Goal: Find specific page/section: Find specific page/section

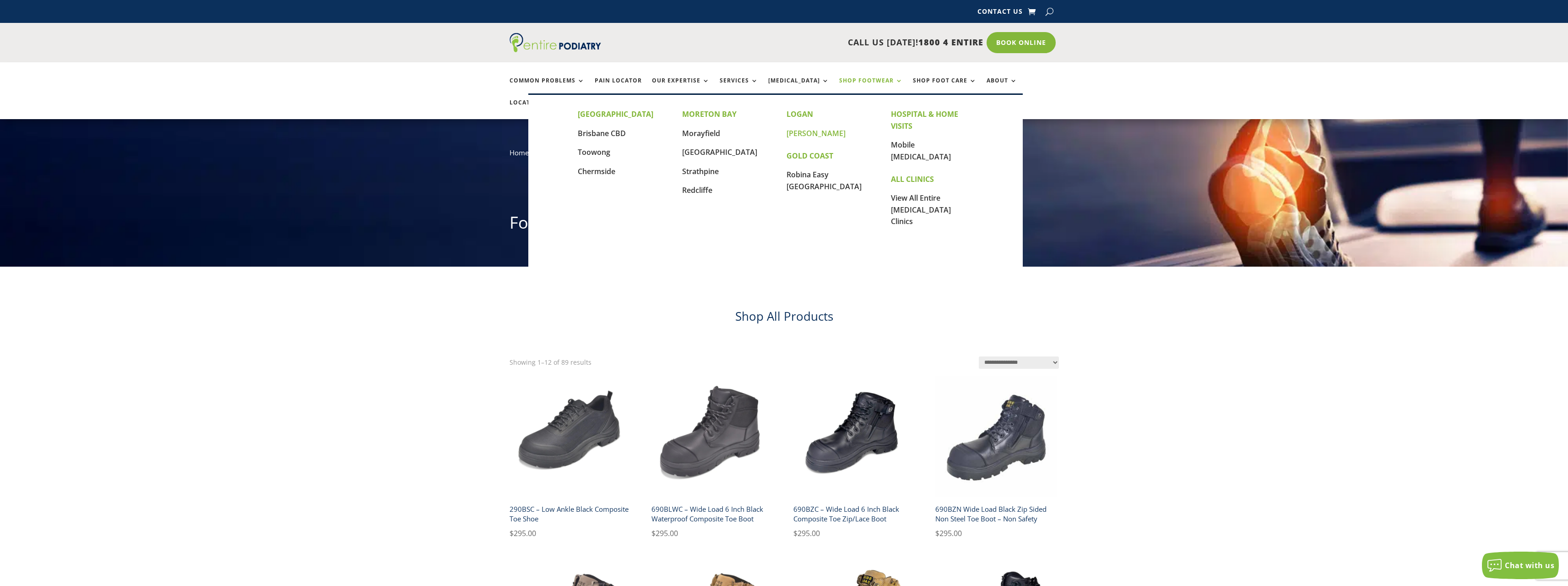
click at [795, 136] on link "[PERSON_NAME]" at bounding box center [816, 133] width 59 height 10
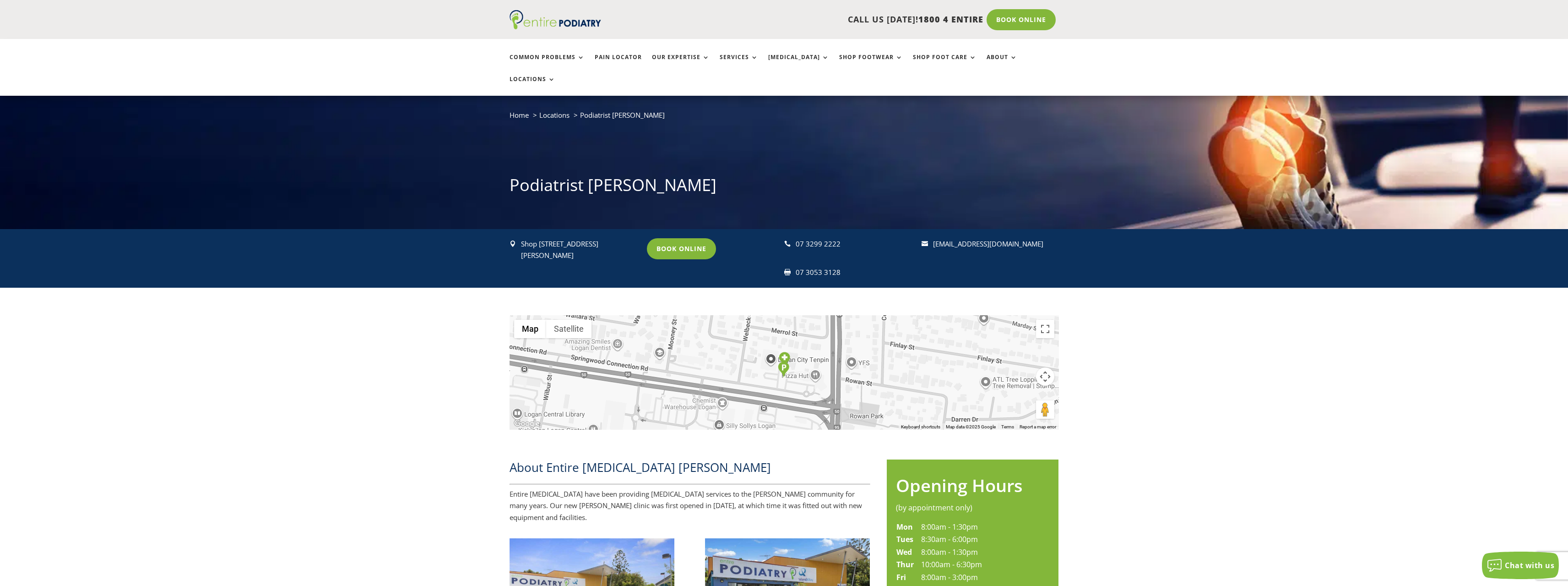
scroll to position [37, 0]
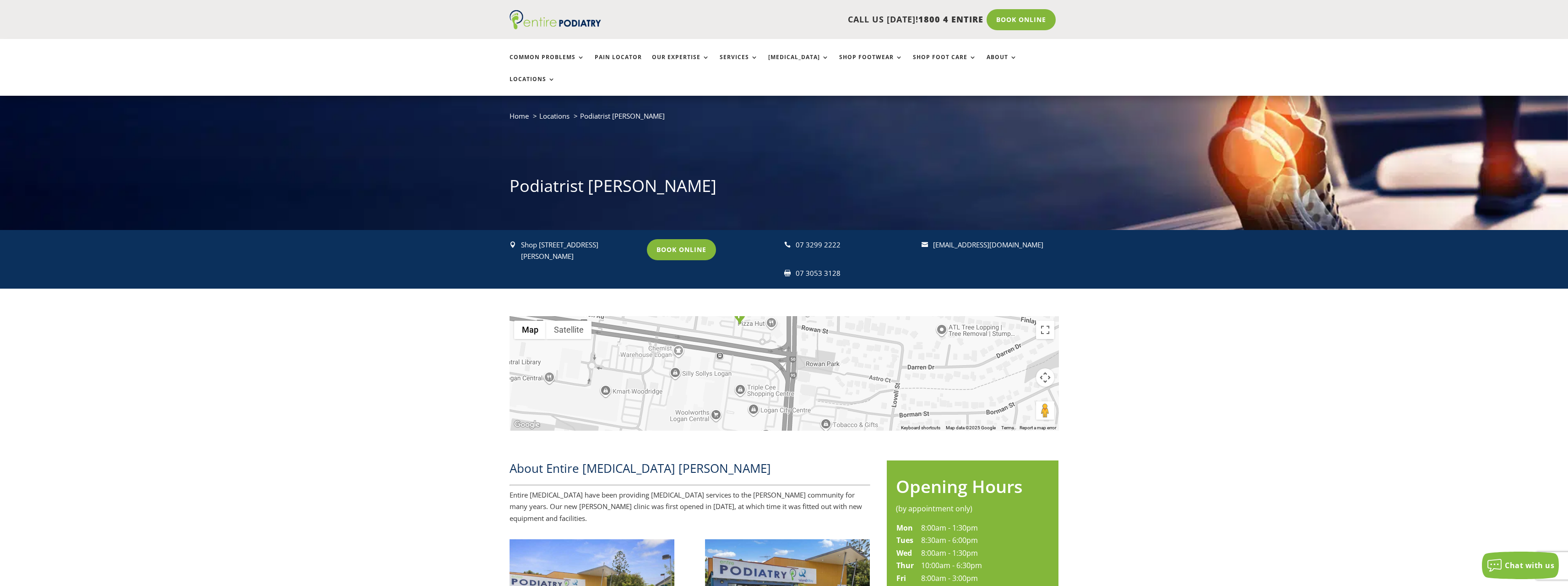
drag, startPoint x: 766, startPoint y: 395, endPoint x: 720, endPoint y: 341, distance: 70.9
click at [720, 341] on div at bounding box center [784, 373] width 550 height 115
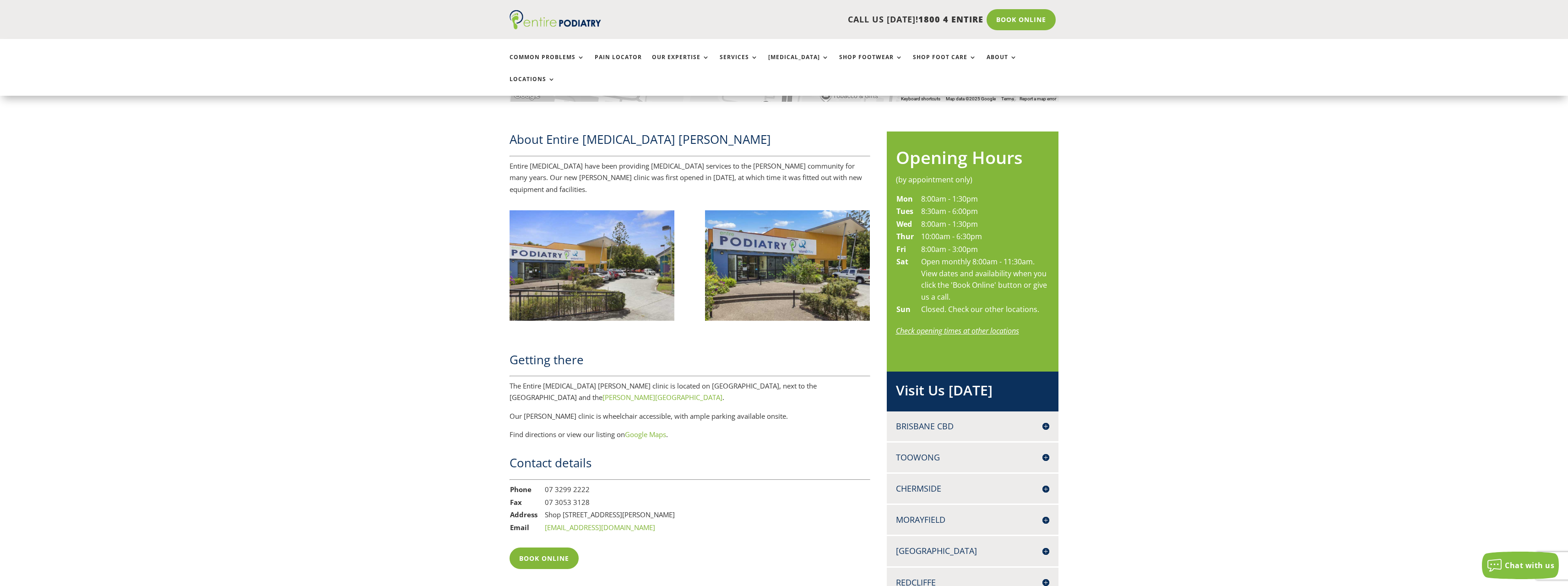
scroll to position [367, 0]
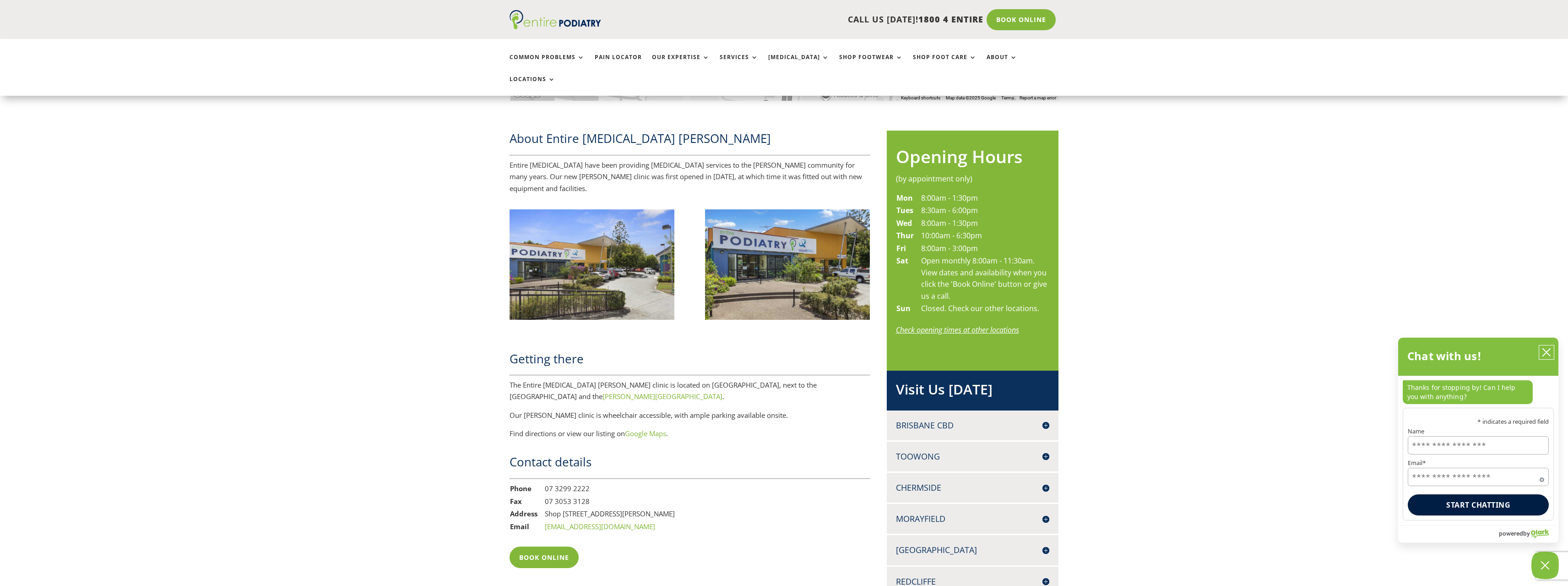
click at [1545, 359] on button "close chatbox" at bounding box center [1547, 352] width 15 height 14
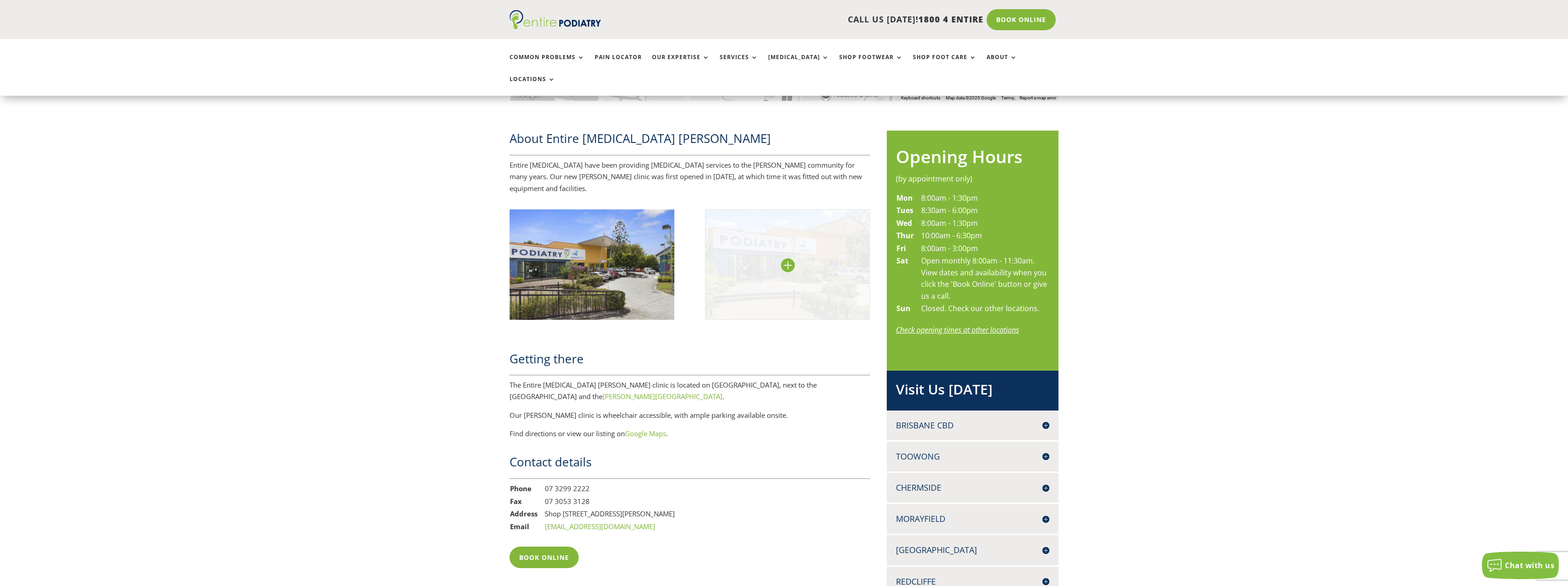
scroll to position [256, 0]
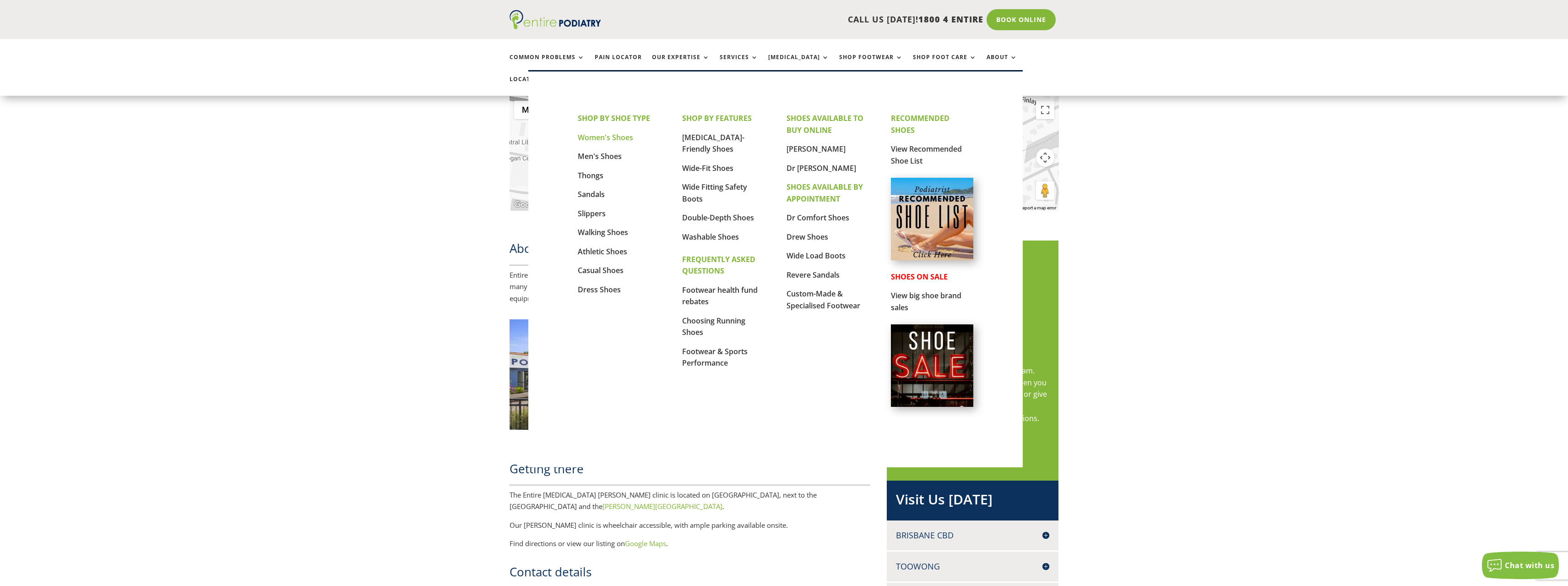
click at [611, 134] on link "Women's Shoes" at bounding box center [605, 137] width 55 height 10
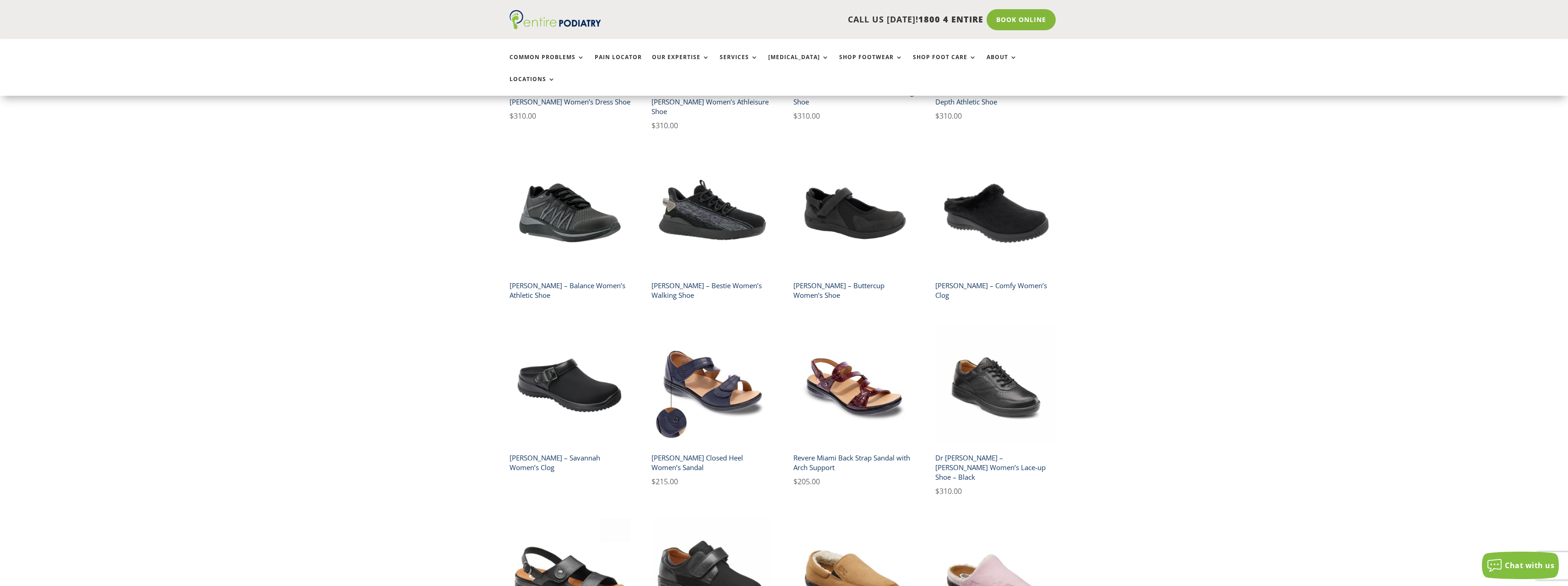
scroll to position [696, 0]
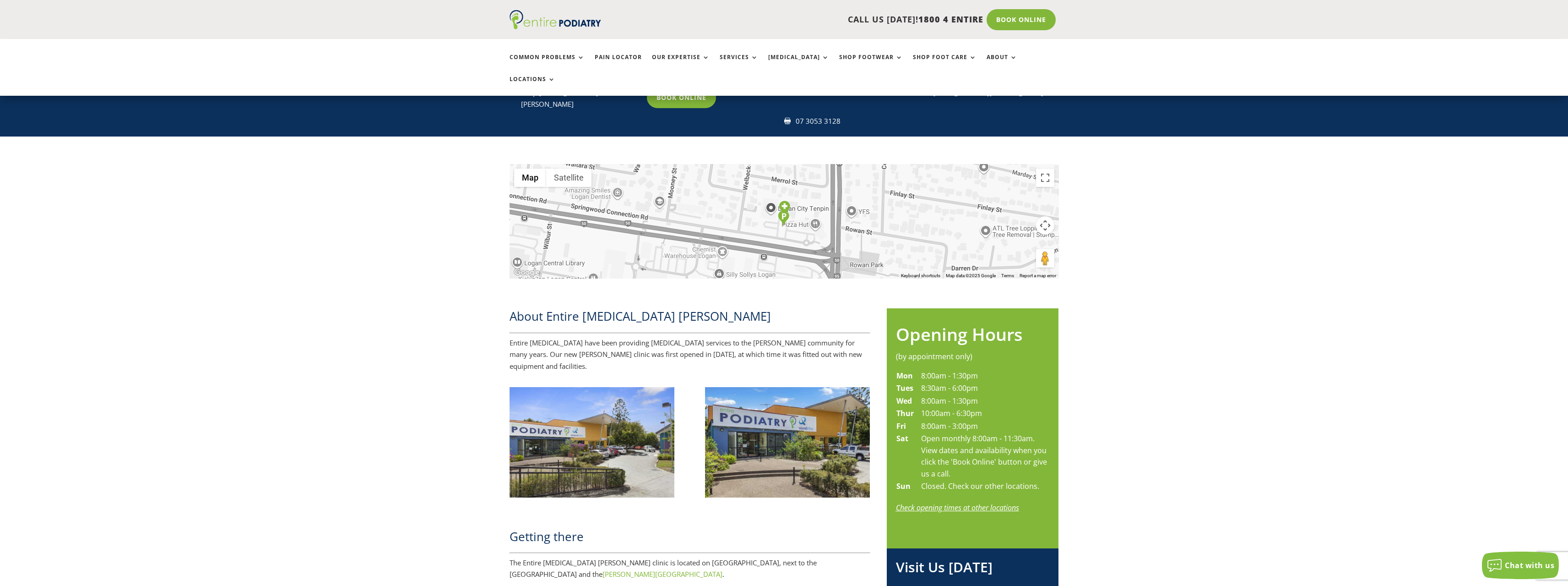
scroll to position [183, 0]
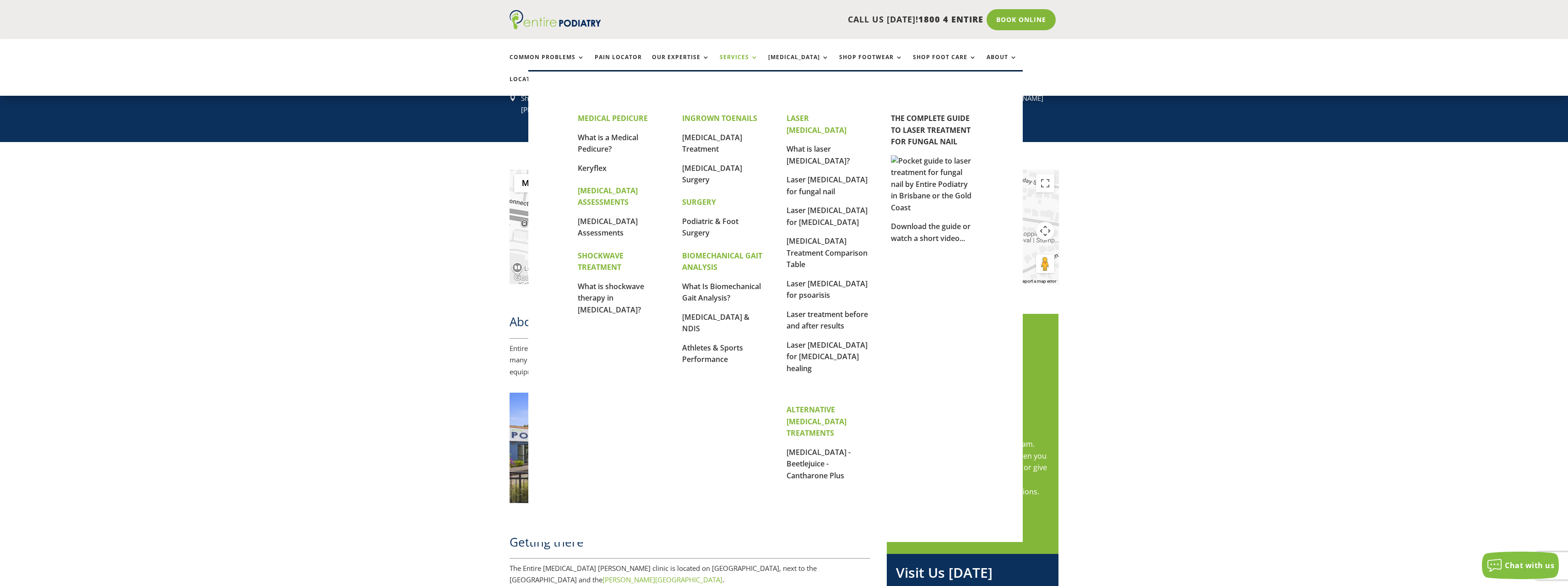
click at [741, 57] on link "Services" at bounding box center [738, 64] width 38 height 19
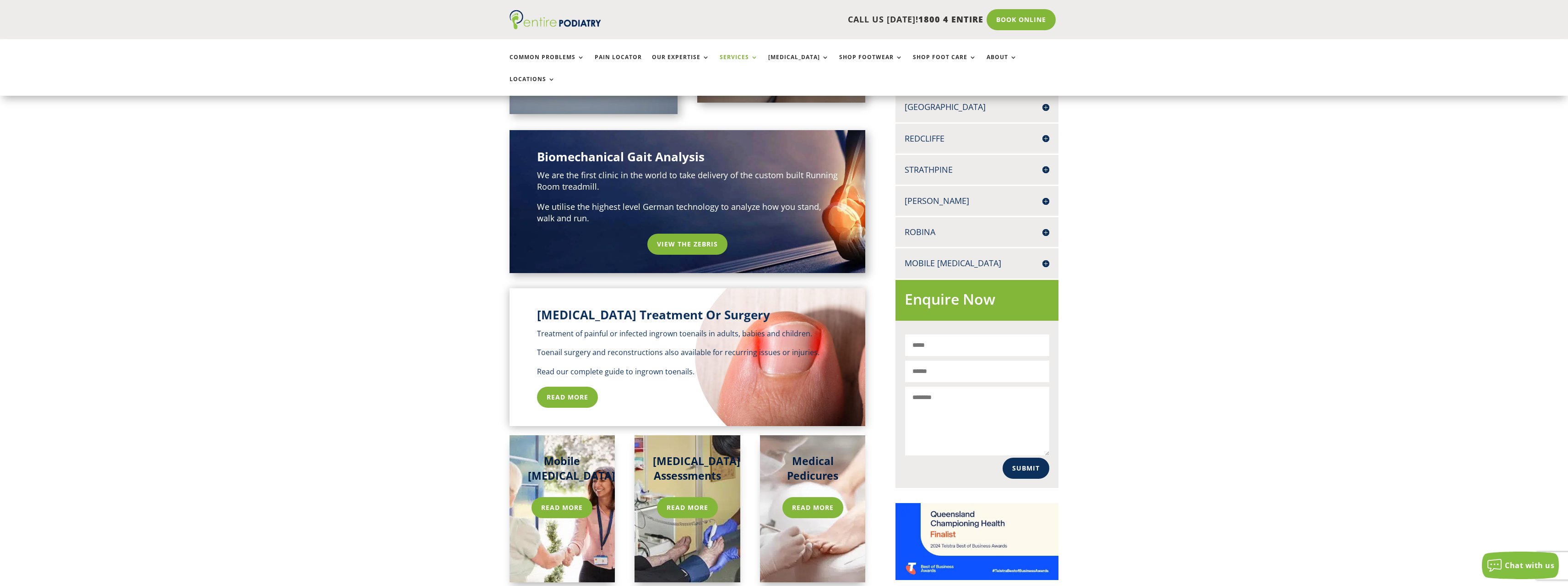
scroll to position [403, 0]
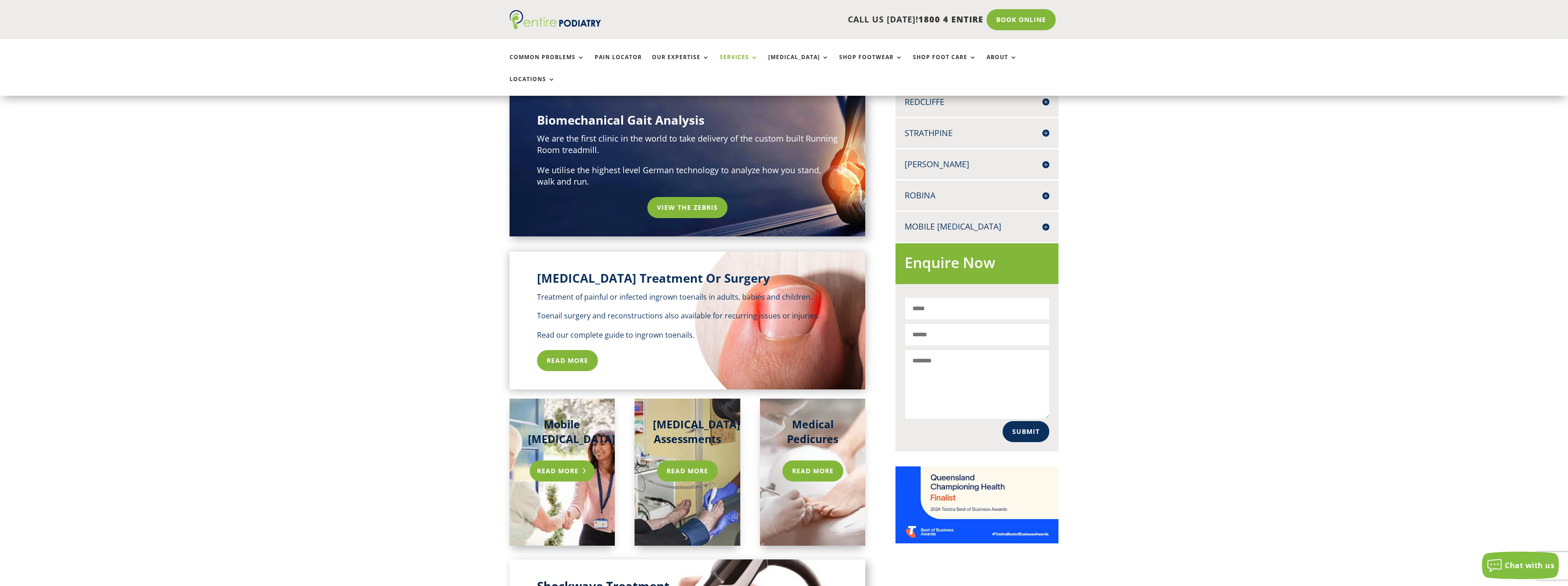
click at [569, 461] on link "Read more" at bounding box center [562, 471] width 66 height 21
click at [559, 461] on link "Read more" at bounding box center [562, 471] width 66 height 21
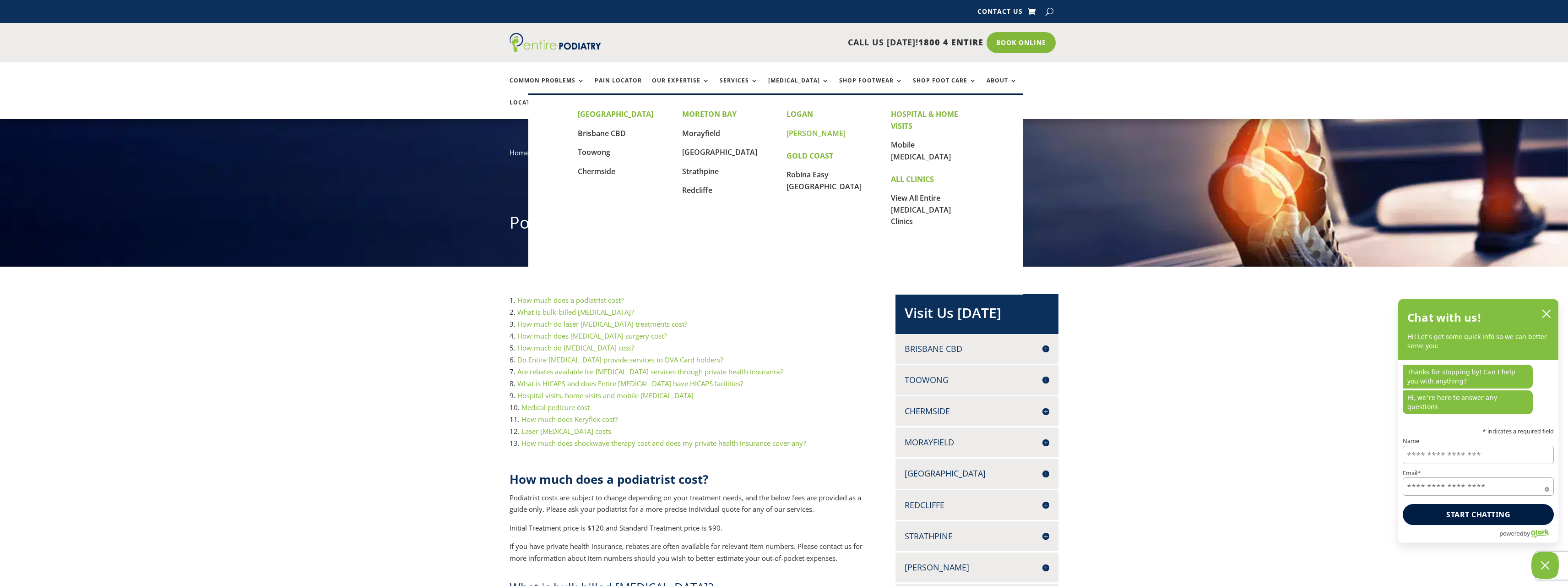
click at [799, 132] on link "[PERSON_NAME]" at bounding box center [816, 133] width 59 height 10
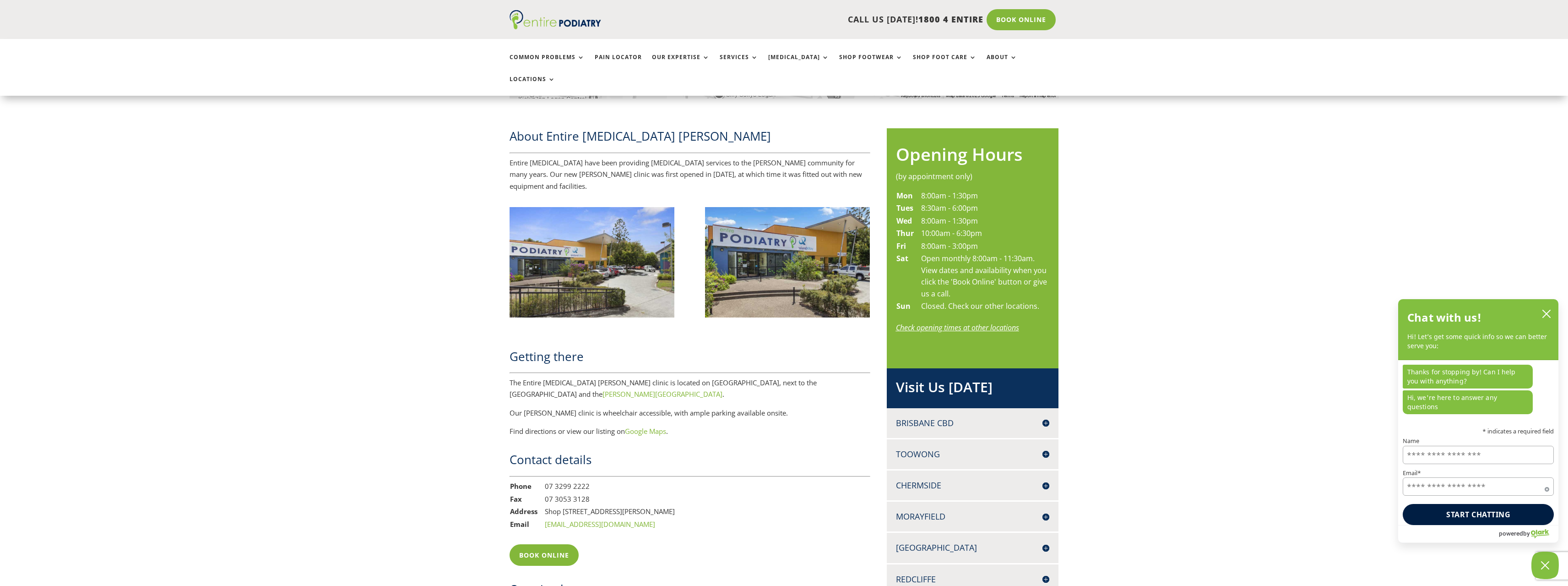
scroll to position [403, 0]
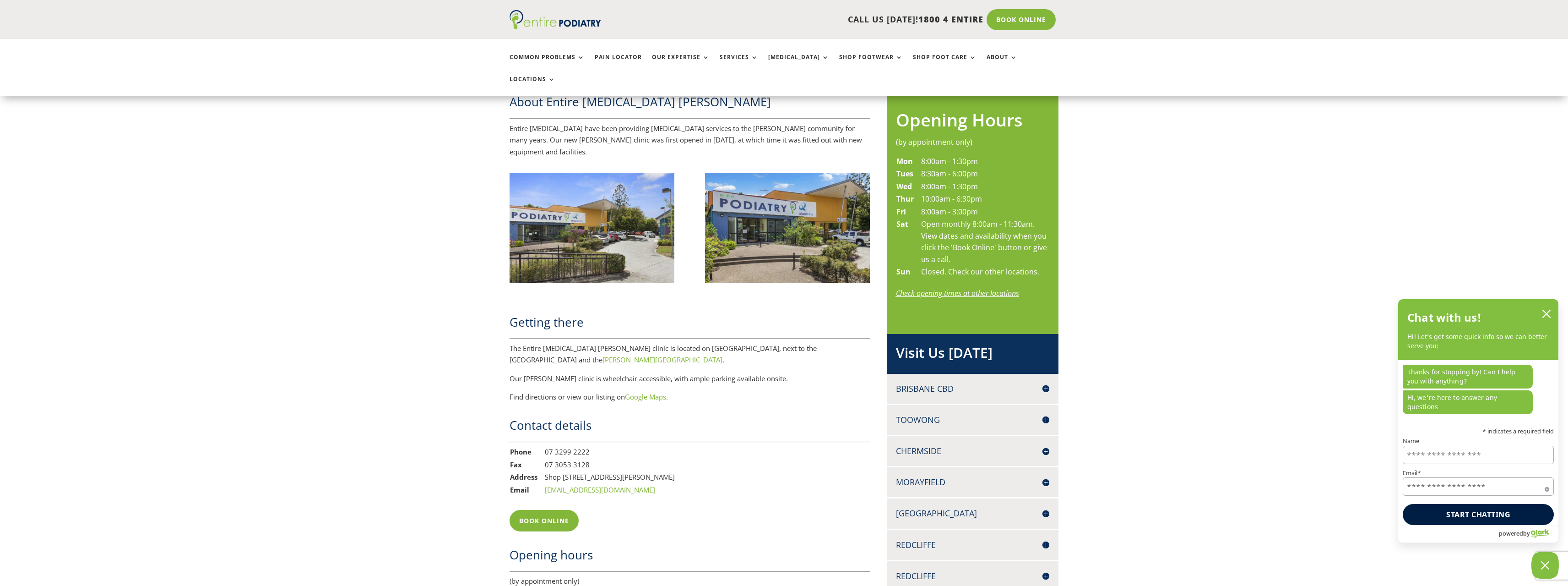
drag, startPoint x: 673, startPoint y: 445, endPoint x: 543, endPoint y: 444, distance: 130.0
click at [543, 471] on tr "Address [STREET_ADDRESS][PERSON_NAME]" at bounding box center [592, 477] width 166 height 13
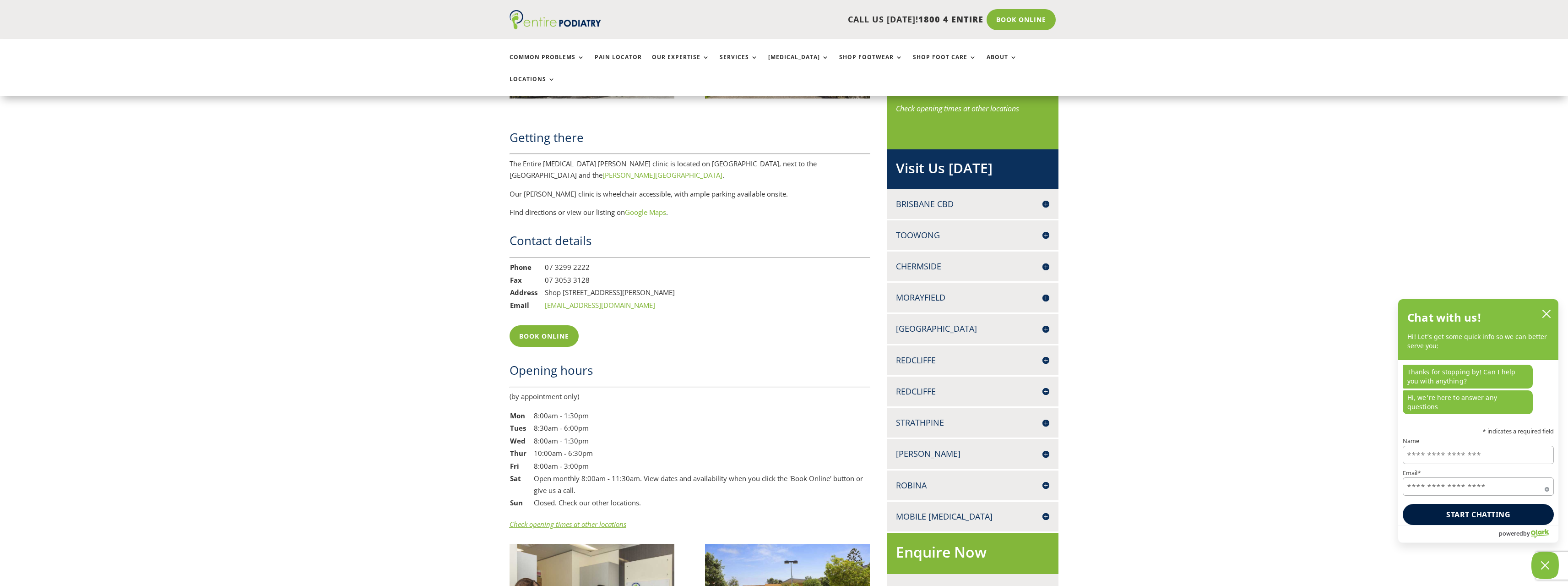
scroll to position [587, 0]
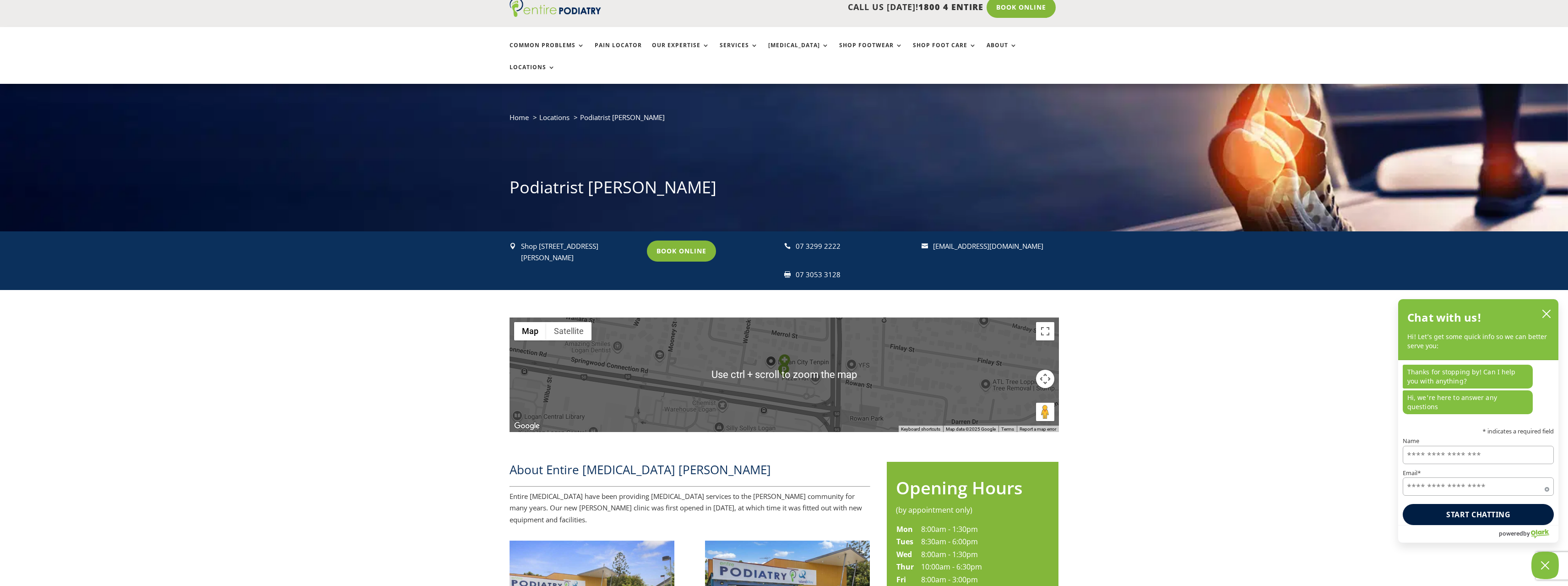
scroll to position [0, 0]
